Goal: Task Accomplishment & Management: Use online tool/utility

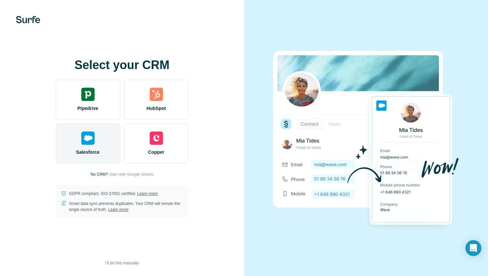
click at [104, 138] on div "Salesforce" at bounding box center [88, 144] width 64 height 40
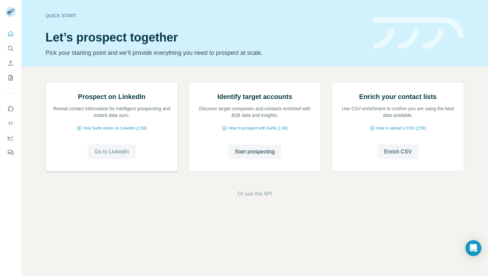
click at [129, 156] on span "Go to LinkedIn" at bounding box center [111, 152] width 35 height 8
click at [256, 156] on span "Start prospecting" at bounding box center [255, 152] width 40 height 8
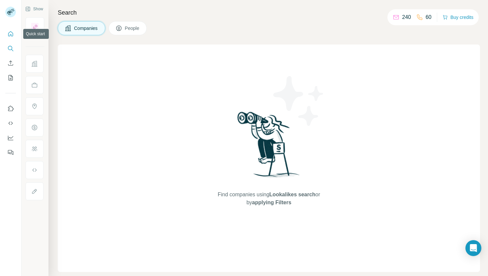
click at [8, 35] on icon "Quick start" at bounding box center [10, 33] width 5 height 5
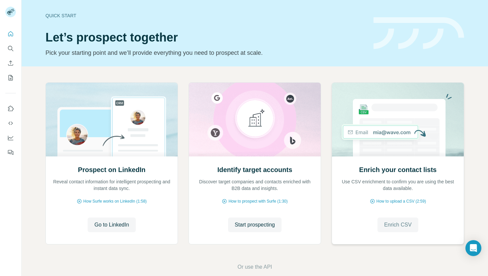
click at [393, 228] on span "Enrich CSV" at bounding box center [398, 225] width 28 height 8
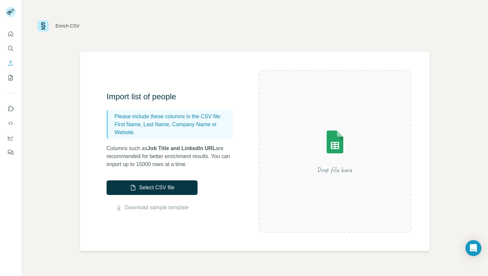
click at [11, 41] on nav at bounding box center [10, 56] width 11 height 56
click at [6, 35] on button "Quick start" at bounding box center [10, 34] width 11 height 12
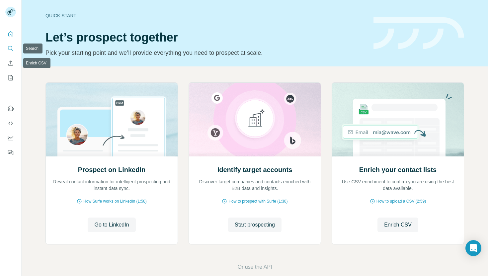
click at [14, 47] on button "Search" at bounding box center [10, 49] width 11 height 12
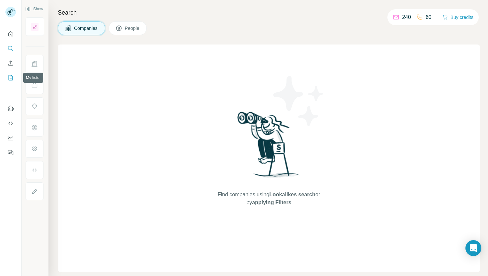
click at [13, 78] on icon "My lists" at bounding box center [10, 77] width 7 height 7
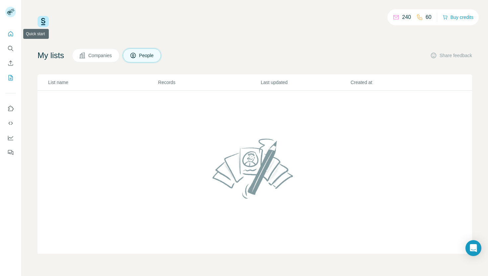
click at [11, 29] on button "Quick start" at bounding box center [10, 34] width 11 height 12
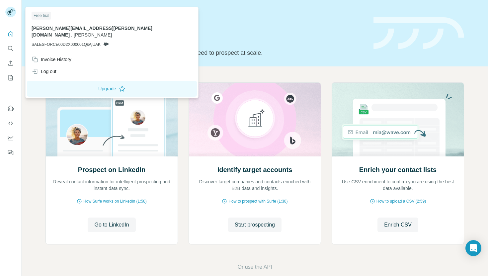
click at [11, 12] on icon at bounding box center [9, 13] width 5 height 4
